Goal: Information Seeking & Learning: Check status

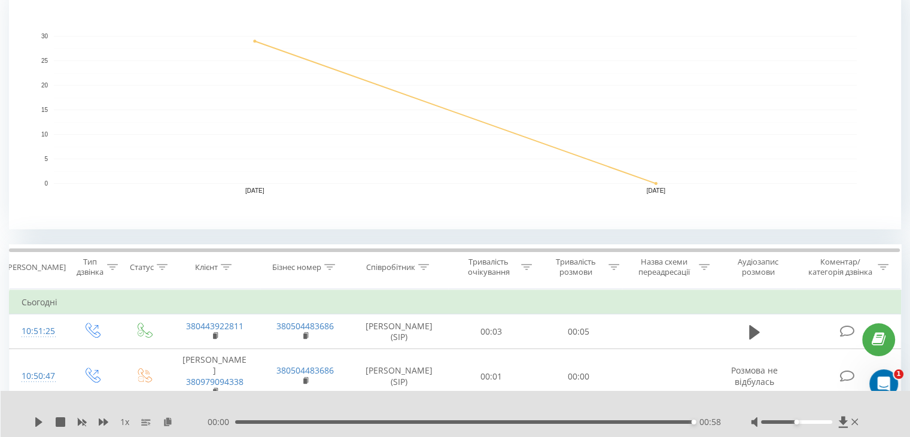
scroll to position [273, 0]
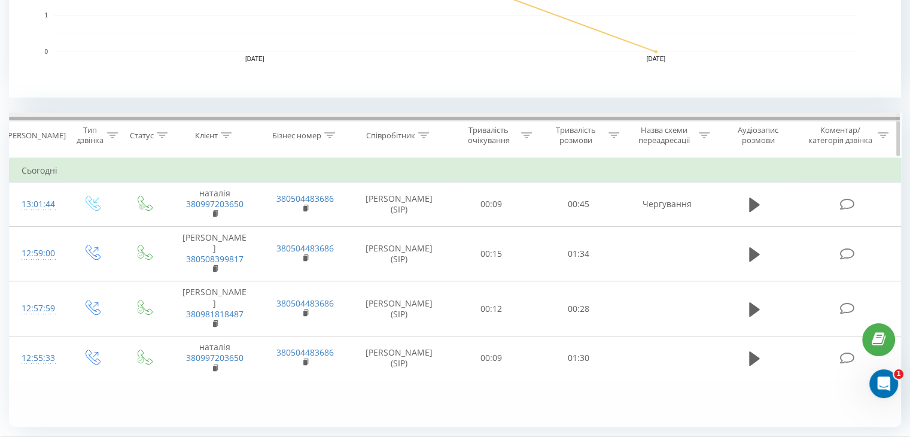
scroll to position [404, 0]
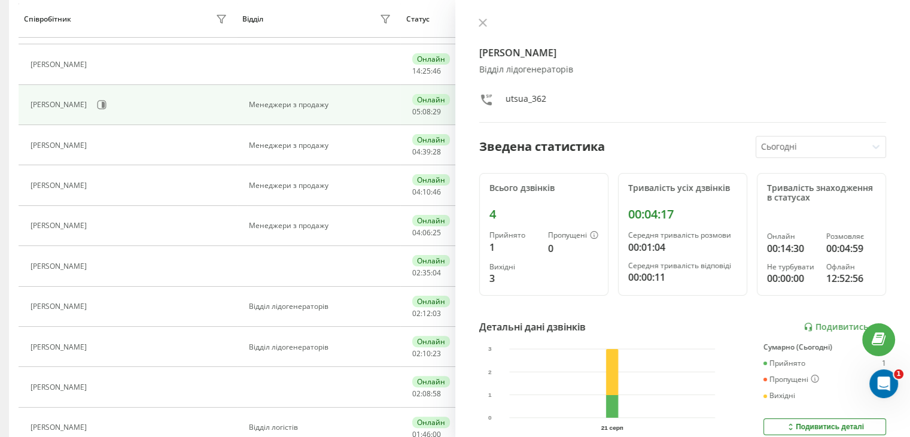
scroll to position [269, 0]
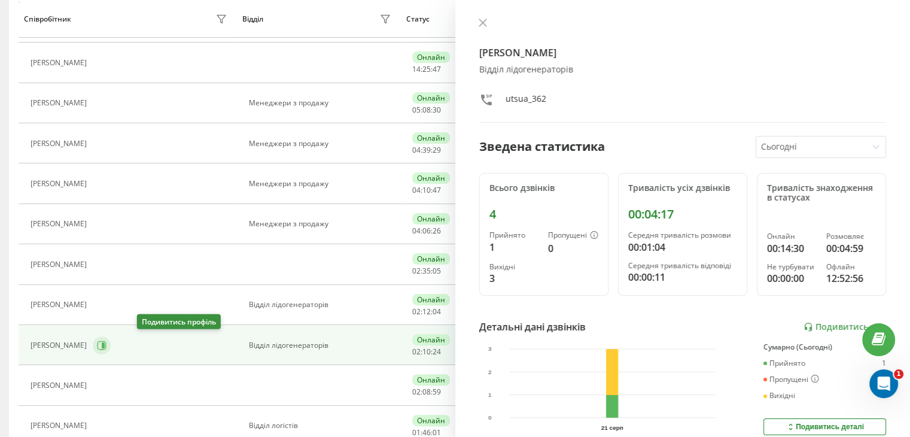
click at [106, 343] on icon at bounding box center [102, 345] width 10 height 10
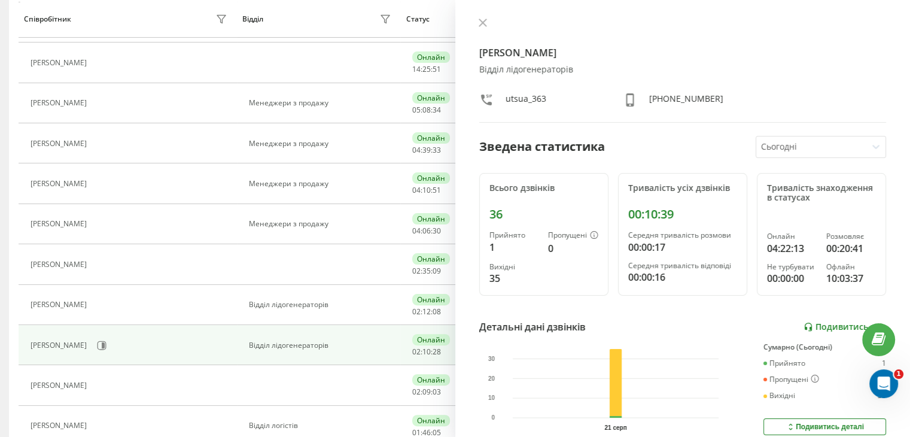
click at [831, 326] on link "Подивитись звіт" at bounding box center [844, 327] width 83 height 10
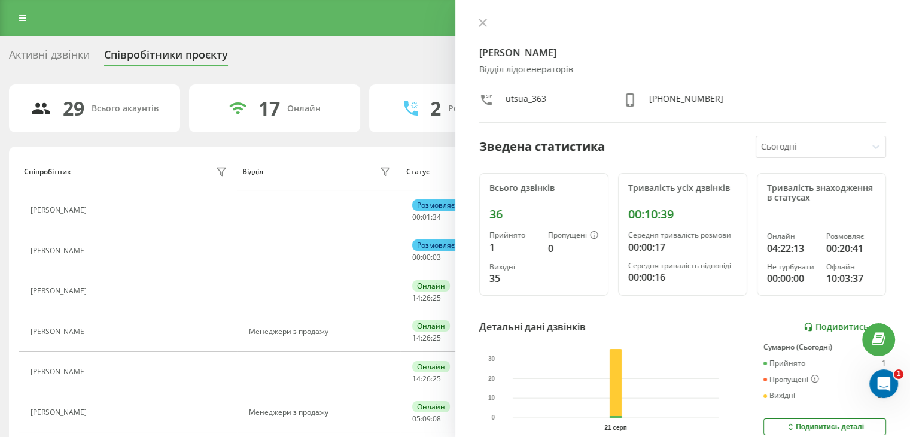
click at [804, 322] on icon at bounding box center [807, 326] width 7 height 8
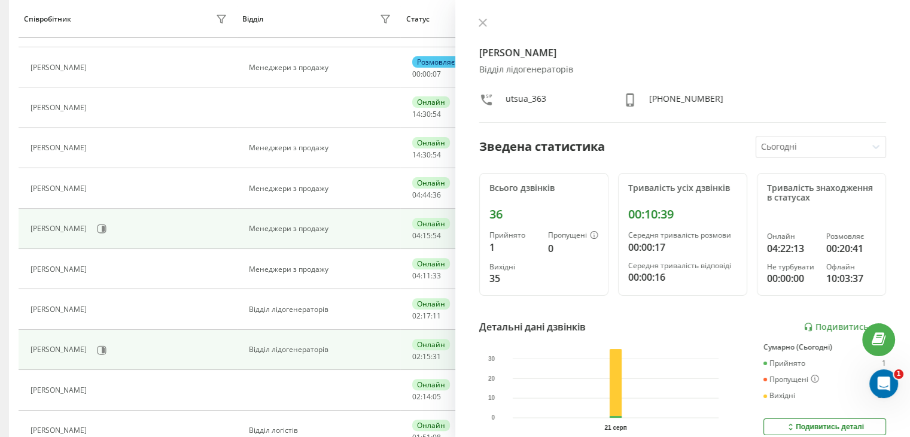
scroll to position [346, 0]
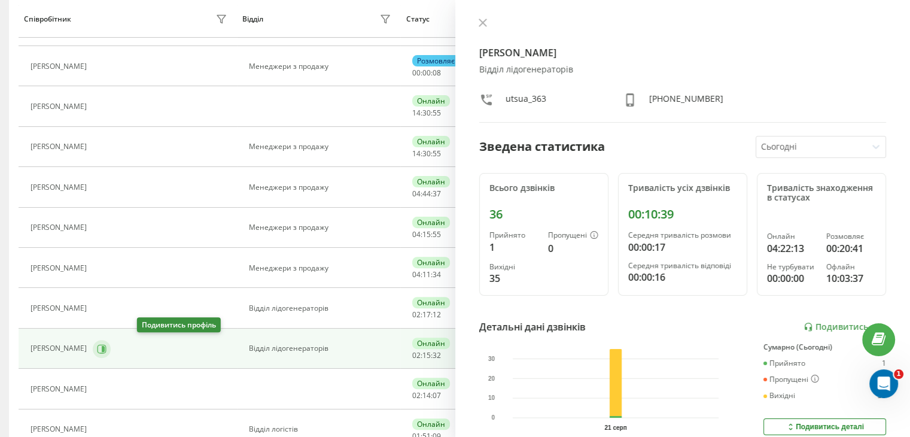
click at [105, 348] on icon at bounding box center [103, 348] width 3 height 6
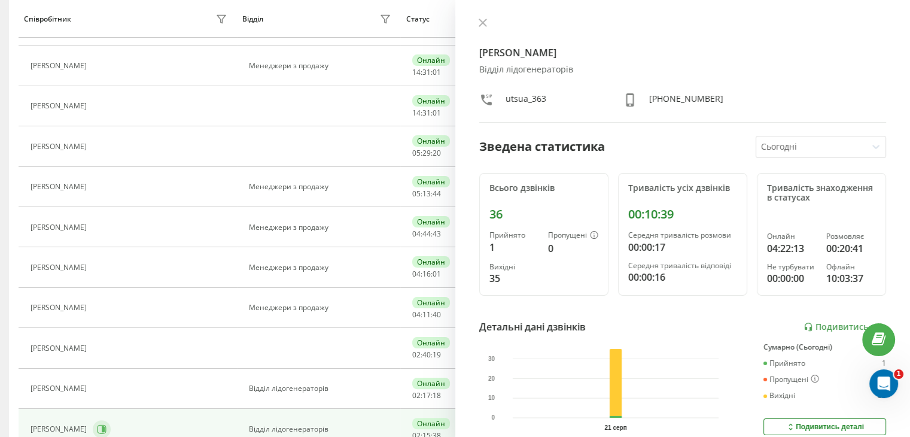
scroll to position [105, 0]
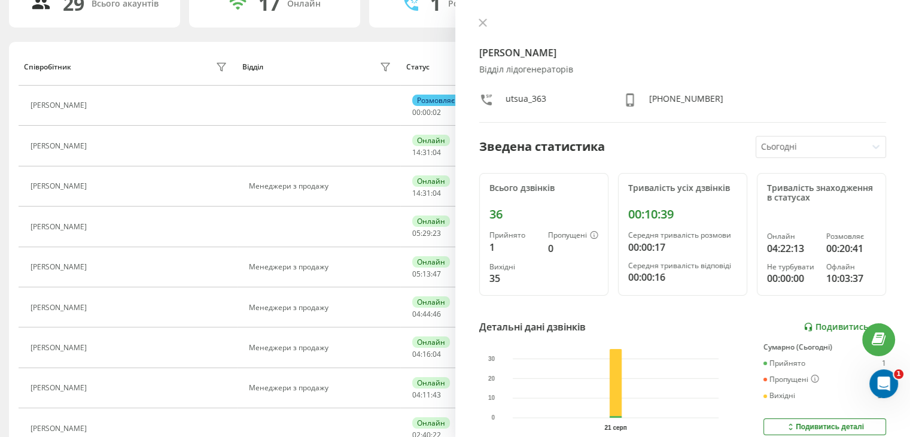
click at [822, 323] on link "Подивитись звіт" at bounding box center [844, 327] width 83 height 10
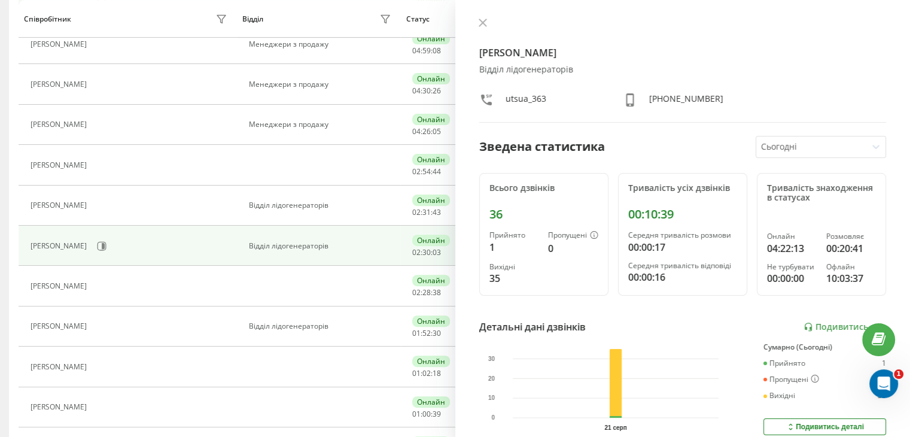
scroll to position [368, 0]
click at [170, 259] on td "Вакуліч Артем Миколайович" at bounding box center [128, 245] width 218 height 40
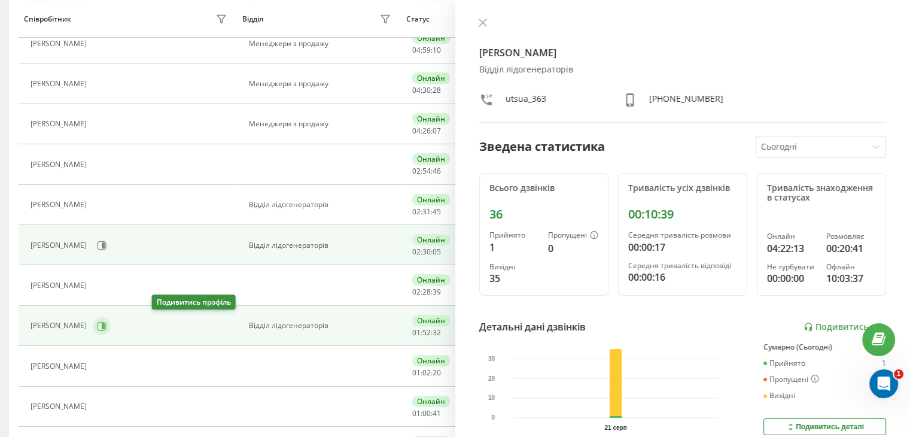
click at [106, 321] on icon at bounding box center [102, 326] width 10 height 10
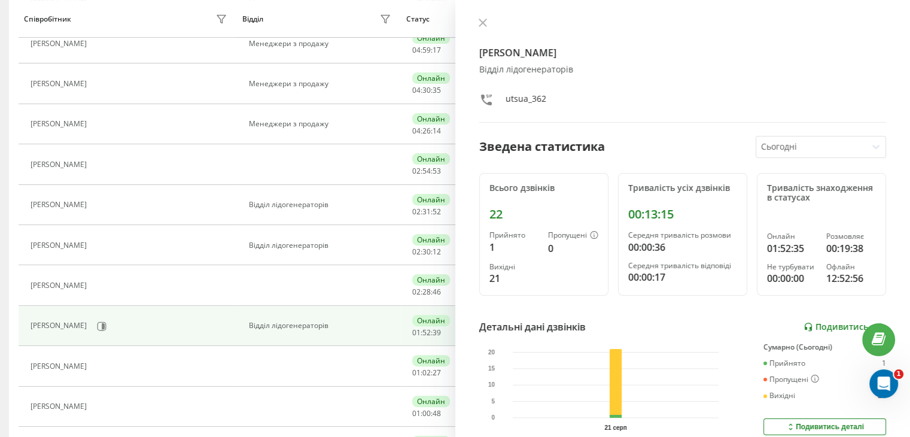
click at [823, 322] on link "Подивитись звіт" at bounding box center [844, 327] width 83 height 10
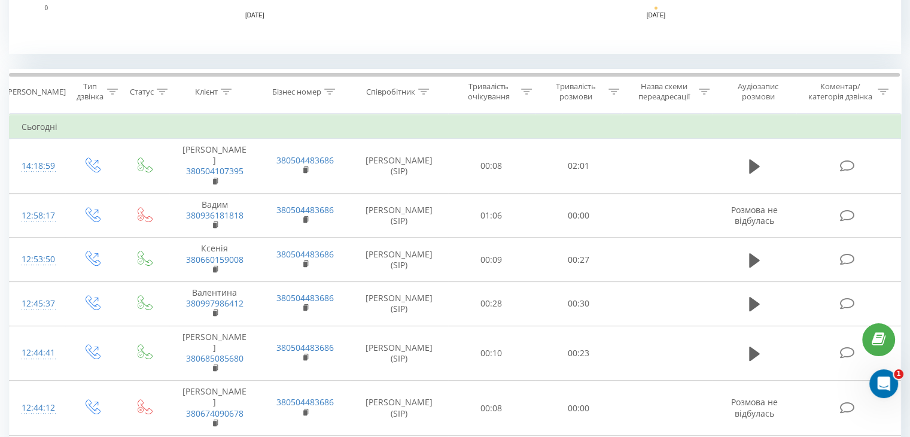
scroll to position [447, 0]
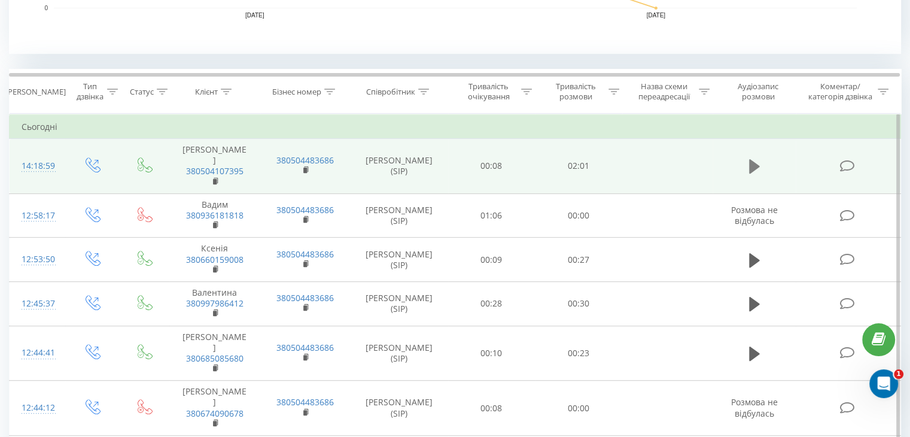
click at [751, 164] on icon at bounding box center [754, 166] width 11 height 14
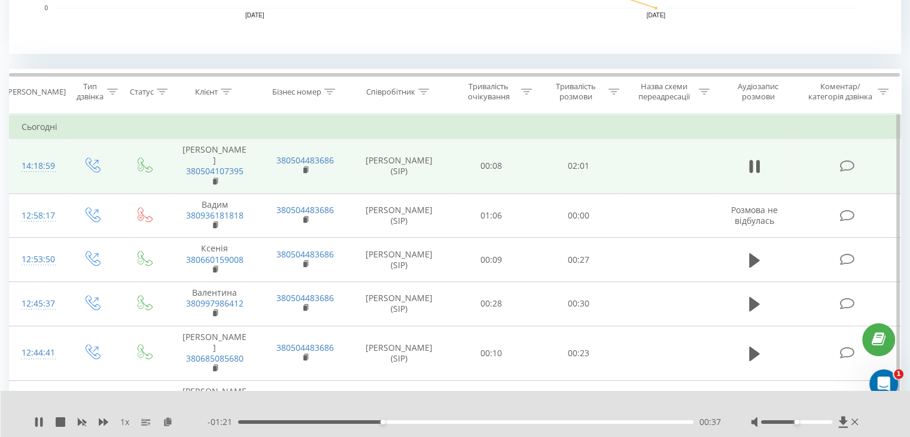
click at [347, 420] on div "00:37" at bounding box center [465, 422] width 455 height 4
click at [334, 422] on div "00:30" at bounding box center [465, 422] width 455 height 4
click at [325, 422] on div "00:23" at bounding box center [465, 422] width 455 height 4
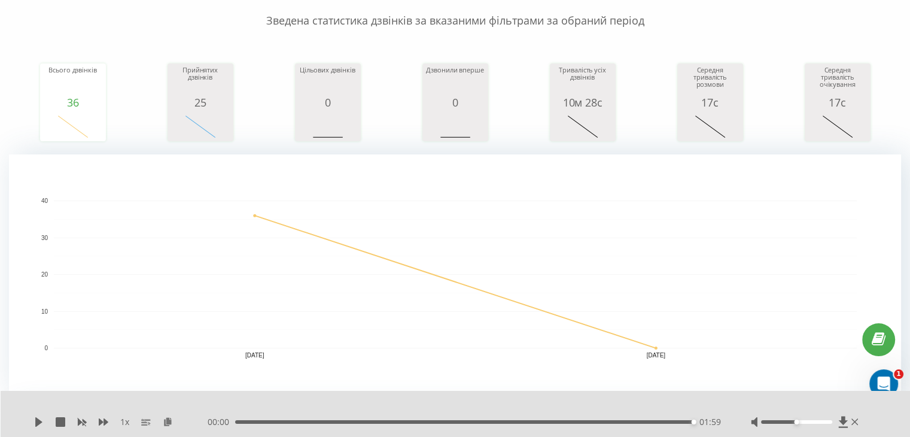
scroll to position [0, 0]
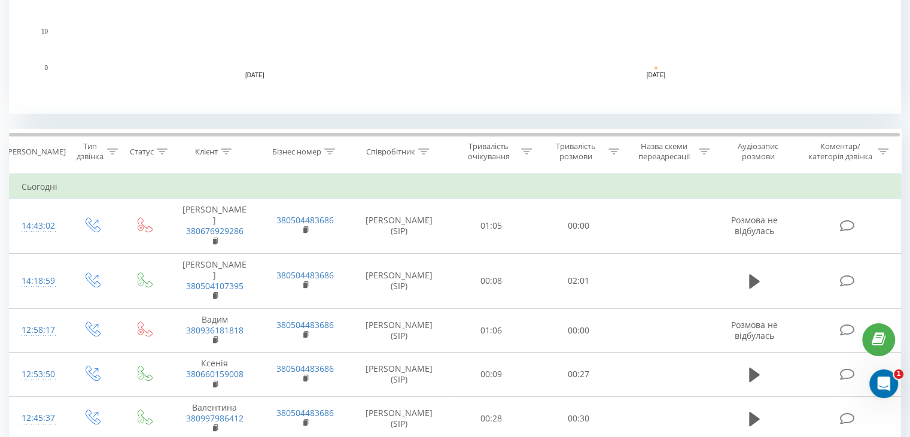
scroll to position [388, 0]
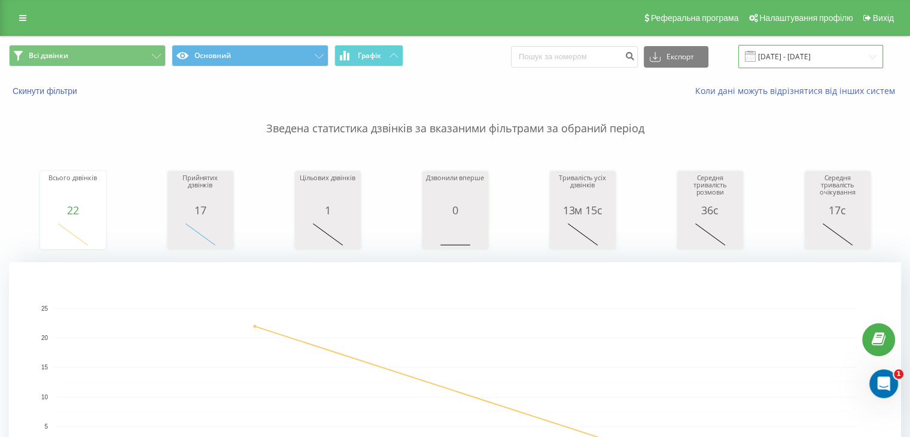
click at [784, 52] on input "[DATE] - [DATE]" at bounding box center [810, 56] width 145 height 23
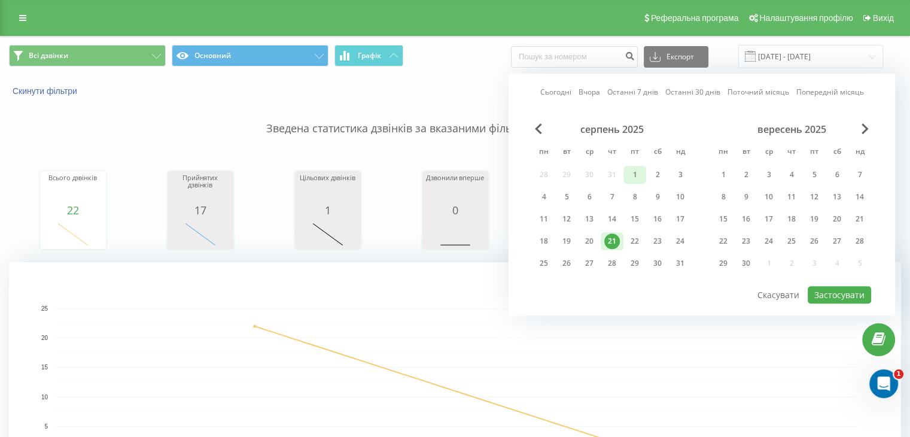
click at [633, 174] on div "1" at bounding box center [635, 175] width 16 height 16
click at [589, 242] on div "20" at bounding box center [589, 241] width 16 height 16
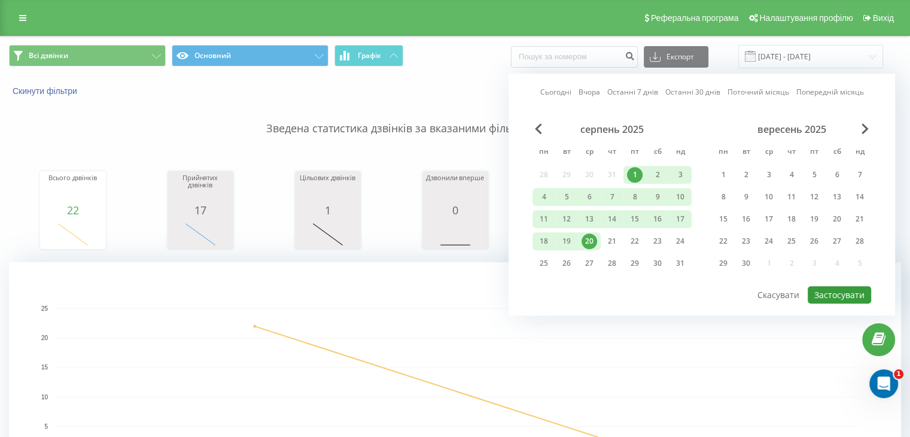
click at [852, 291] on button "Застосувати" at bounding box center [838, 294] width 63 height 17
type input "01.08.2025 - 20.08.2025"
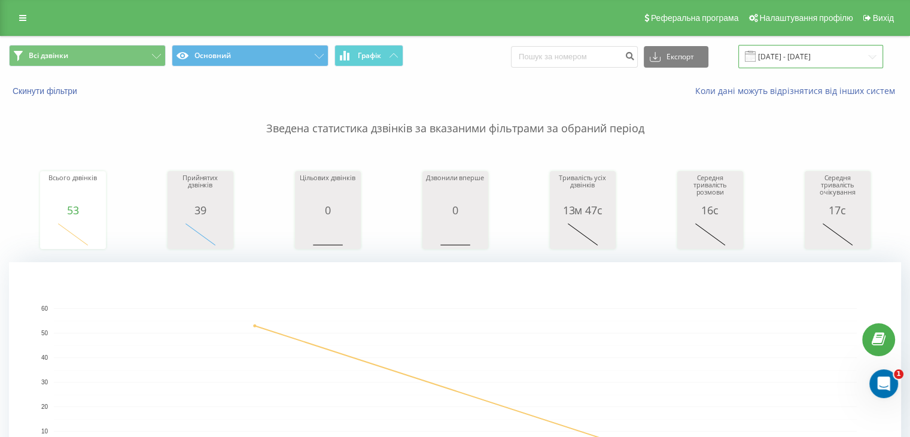
click at [785, 54] on input "[DATE] - [DATE]" at bounding box center [810, 56] width 145 height 23
